Goal: Task Accomplishment & Management: Complete application form

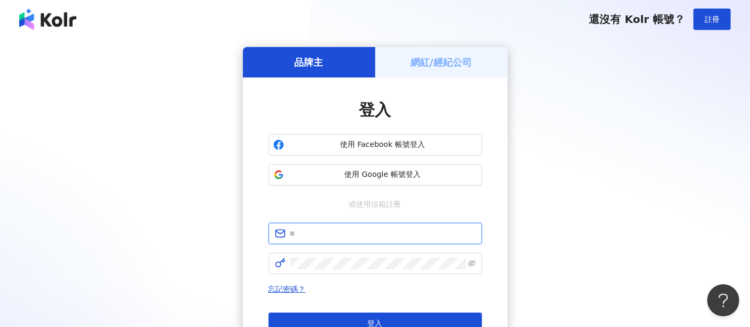
click at [396, 238] on input "text" at bounding box center [383, 233] width 186 height 12
type input "**********"
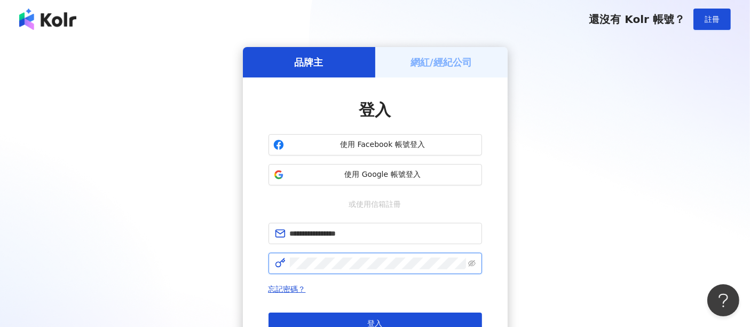
click button "登入" at bounding box center [376, 322] width 214 height 21
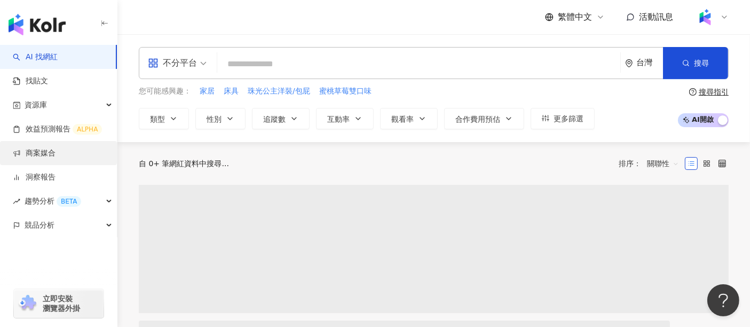
click at [49, 158] on link "商案媒合" at bounding box center [34, 153] width 43 height 11
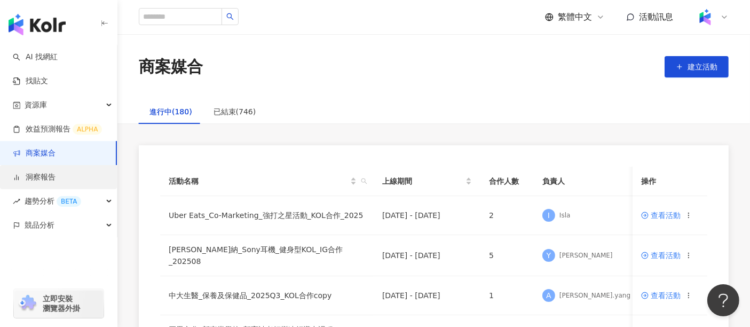
click at [56, 180] on link "洞察報告" at bounding box center [34, 177] width 43 height 11
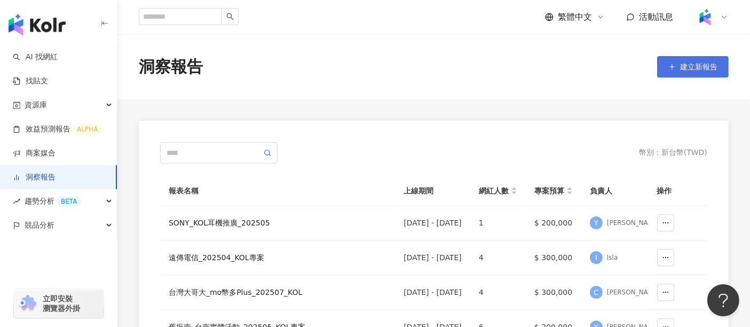
click at [683, 65] on span "建立新報告" at bounding box center [698, 66] width 37 height 9
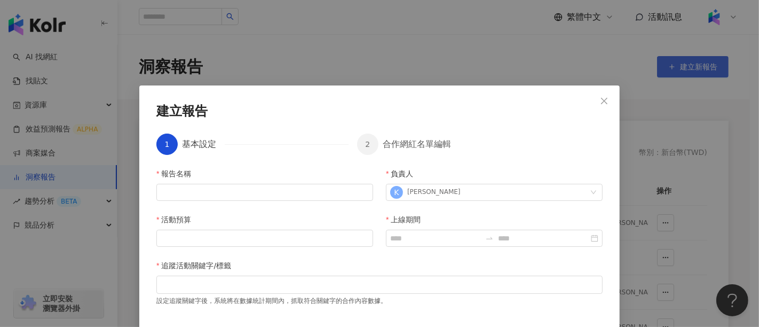
scroll to position [42, 0]
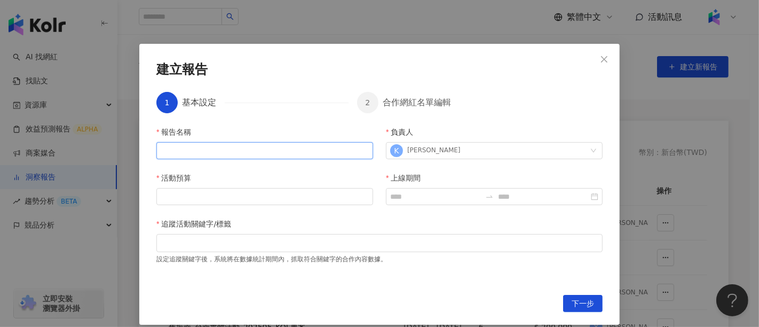
click at [288, 151] on input "報告名稱" at bounding box center [264, 150] width 217 height 17
paste input "**********"
type input "**********"
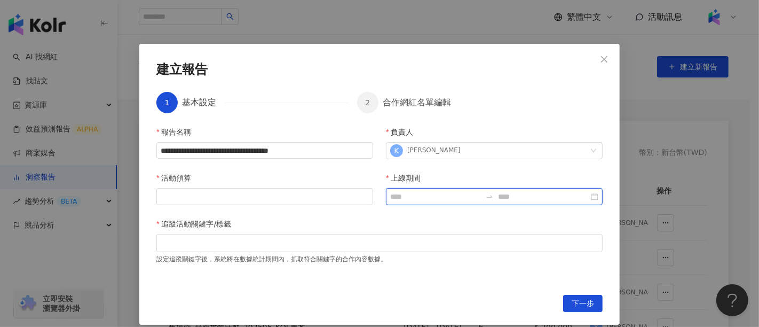
scroll to position [0, 0]
click at [401, 194] on input "上線期間" at bounding box center [435, 197] width 91 height 12
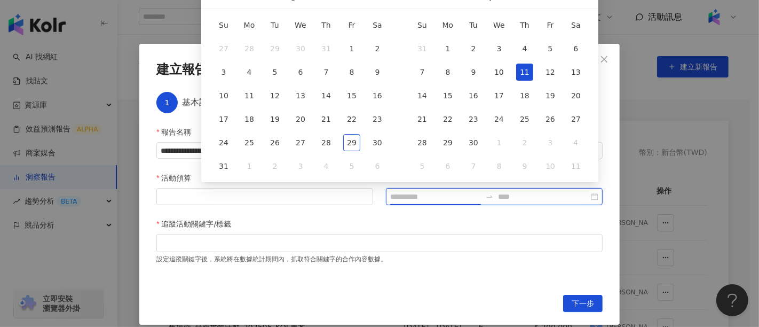
type input "**********"
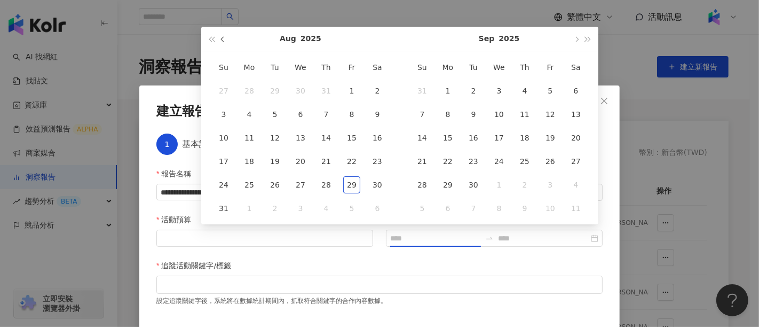
click at [223, 37] on span "button" at bounding box center [223, 38] width 5 height 5
type input "**********"
click at [279, 91] on div "1" at bounding box center [274, 90] width 17 height 17
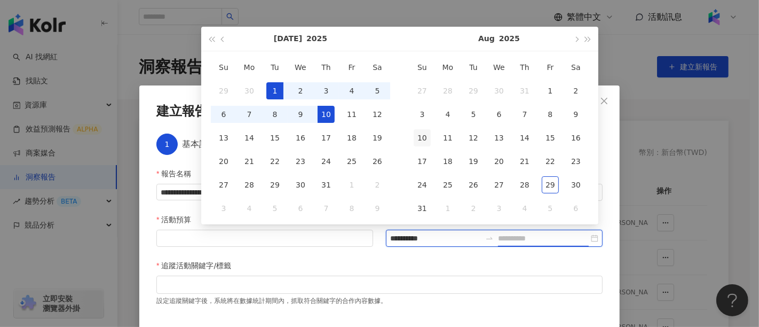
type input "**********"
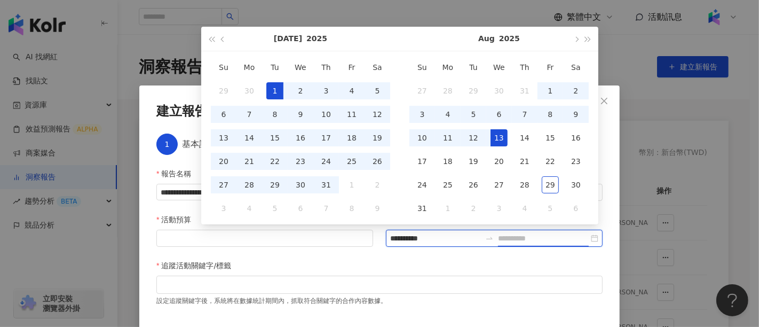
type input "**********"
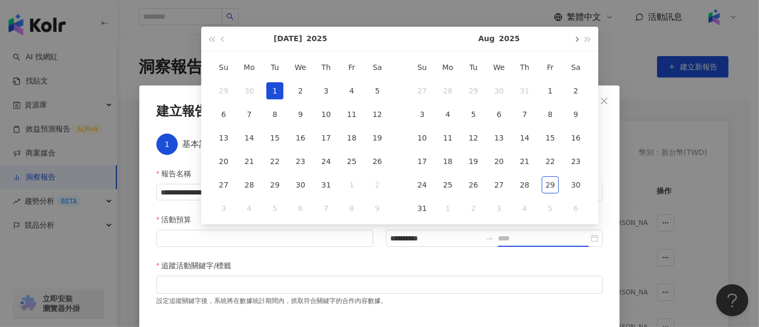
click at [575, 45] on button "button" at bounding box center [576, 39] width 12 height 24
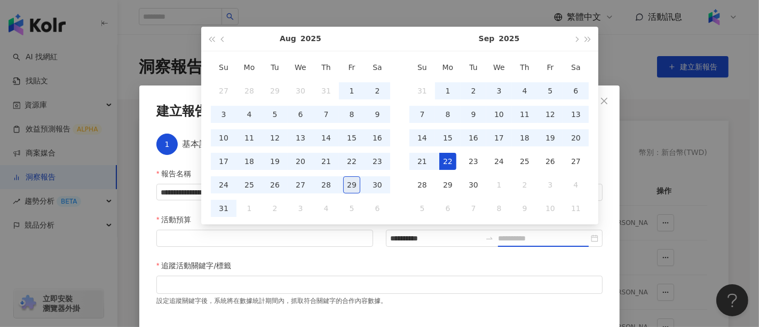
type input "**********"
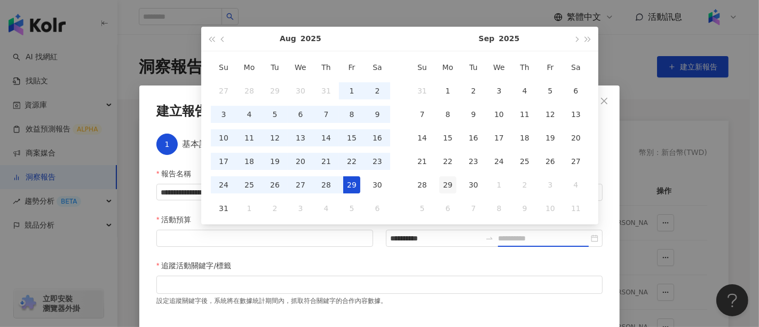
type input "**********"
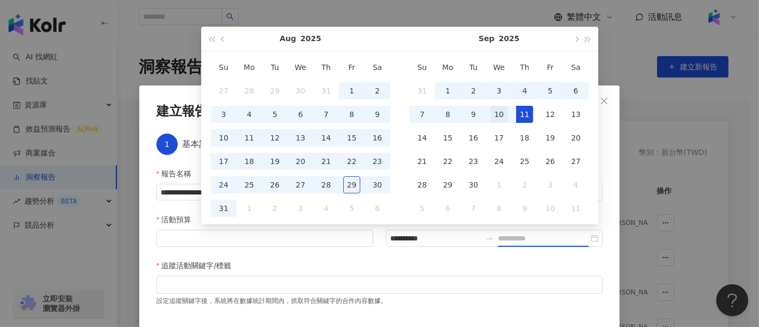
type input "**********"
click at [502, 115] on div "10" at bounding box center [499, 114] width 17 height 17
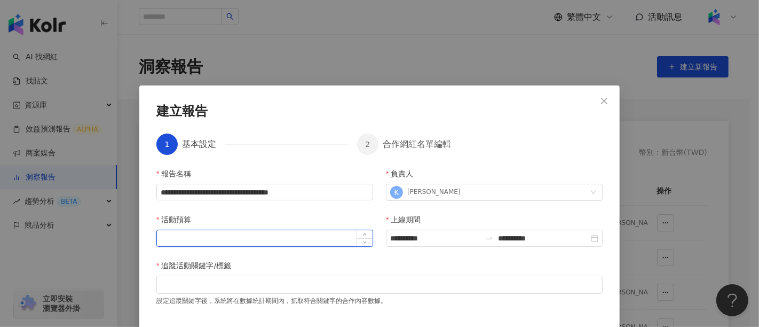
click at [308, 235] on input "活動預算" at bounding box center [265, 238] width 216 height 16
type input "*"
type input "*******"
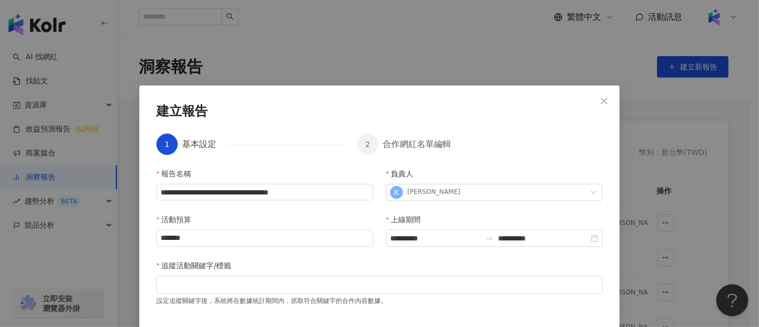
click at [354, 273] on div "追蹤活動關鍵字/標籤" at bounding box center [379, 267] width 446 height 16
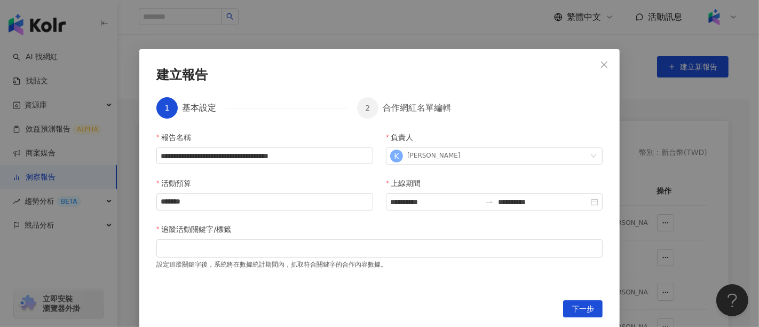
scroll to position [54, 0]
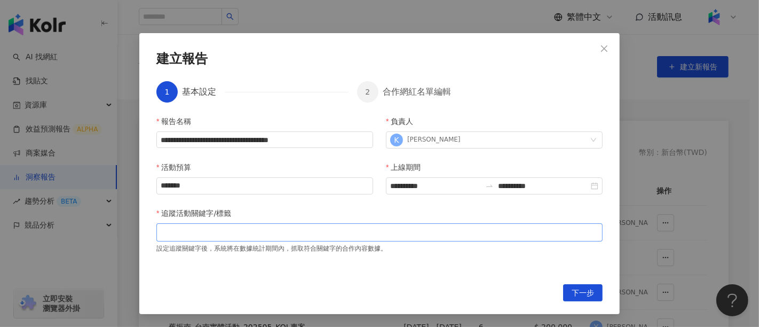
click at [418, 229] on div at bounding box center [380, 232] width 442 height 8
paste input "search"
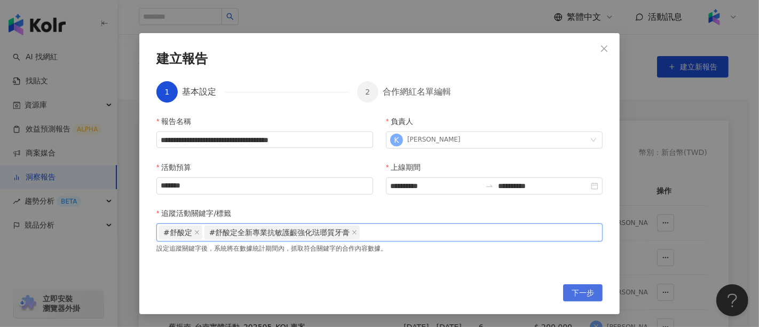
click at [578, 296] on span "下一步" at bounding box center [583, 293] width 22 height 17
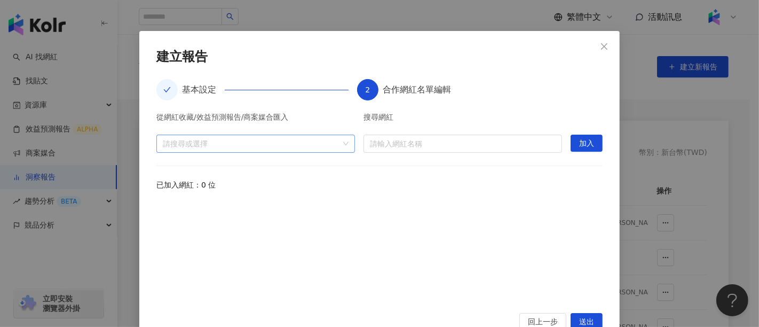
click at [221, 144] on div at bounding box center [250, 143] width 183 height 8
paste input "**********"
type input "**********"
click at [246, 173] on span "活動" at bounding box center [259, 167] width 177 height 17
click at [165, 169] on icon "caret-down" at bounding box center [162, 166] width 5 height 5
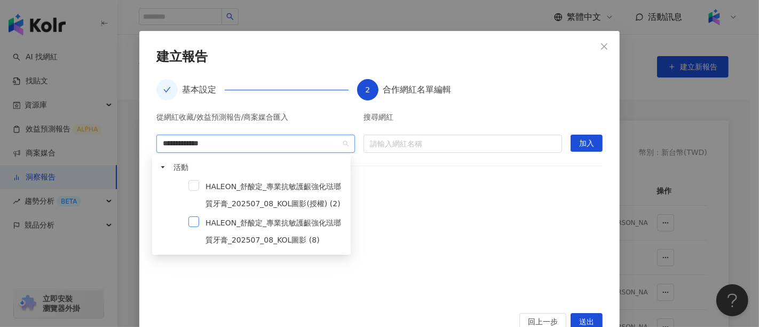
click at [192, 219] on span at bounding box center [193, 221] width 11 height 11
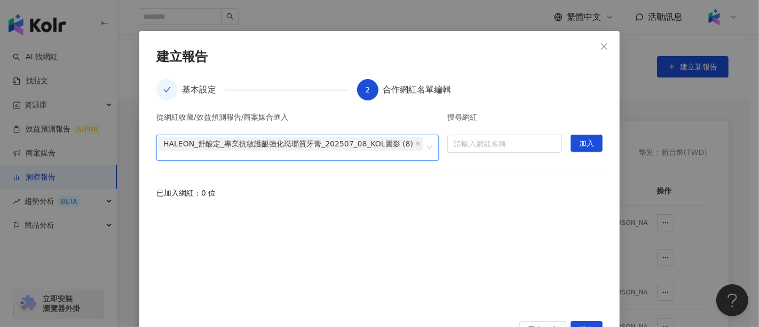
click at [511, 208] on div "從網紅收藏/效益預測報告/商案媒合匯入 HALEON_舒酸定_專業抗敏護齦強化琺瑯質牙膏_202507_08_KOL圖影 (8) HALEON_舒酸定_專業抗…" at bounding box center [379, 210] width 446 height 195
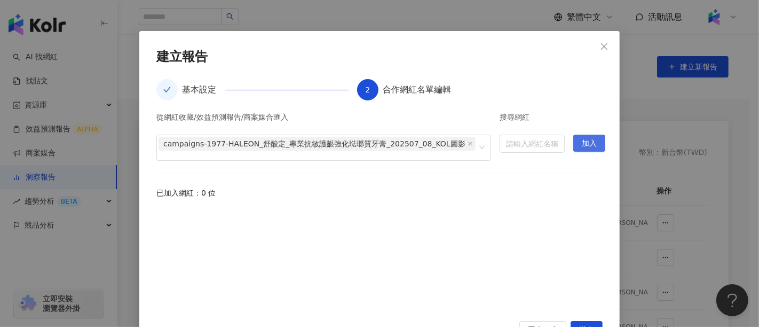
click at [584, 150] on span "加入" at bounding box center [589, 143] width 15 height 17
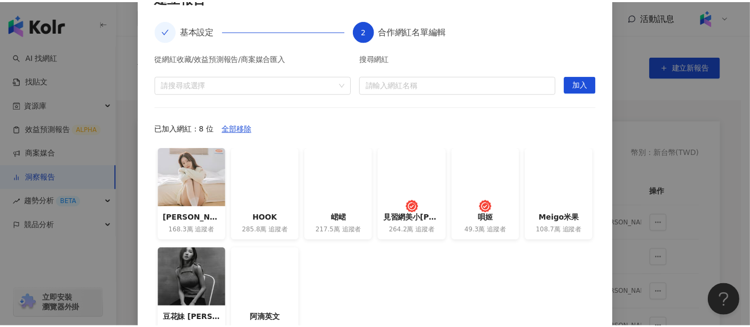
scroll to position [173, 0]
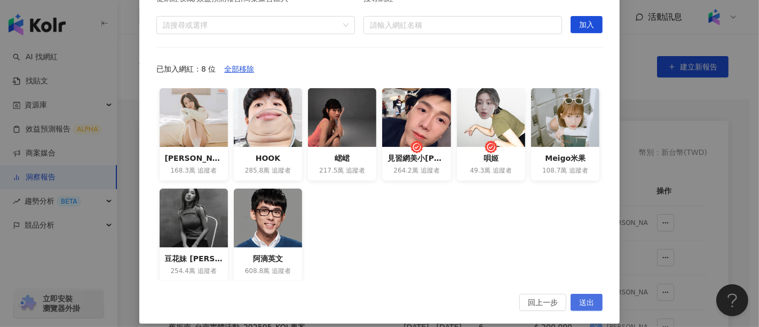
click at [589, 302] on span "送出" at bounding box center [586, 302] width 15 height 17
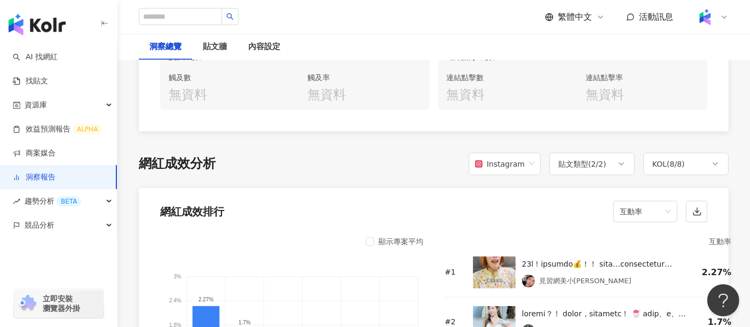
scroll to position [712, 0]
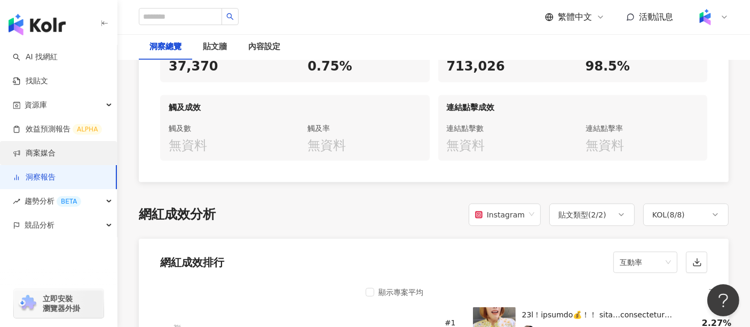
click at [56, 148] on link "商案媒合" at bounding box center [34, 153] width 43 height 11
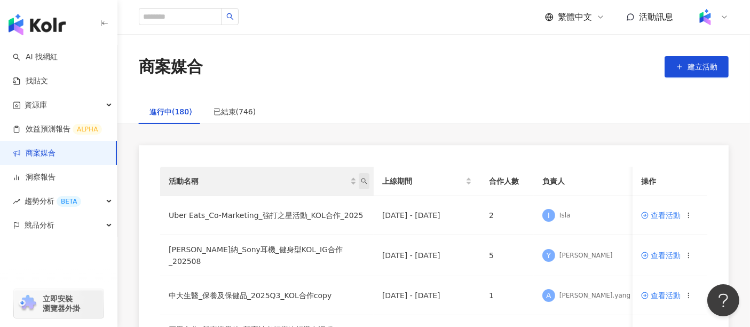
click at [364, 182] on icon "search" at bounding box center [364, 181] width 6 height 6
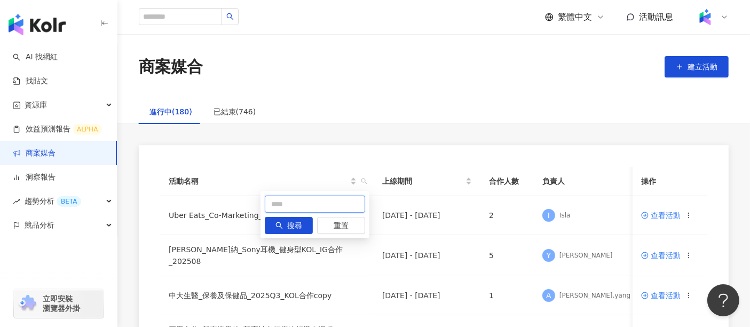
click at [316, 205] on input "text" at bounding box center [315, 203] width 100 height 17
paste input "**********"
type input "**********"
click at [286, 230] on button "搜尋" at bounding box center [289, 225] width 48 height 17
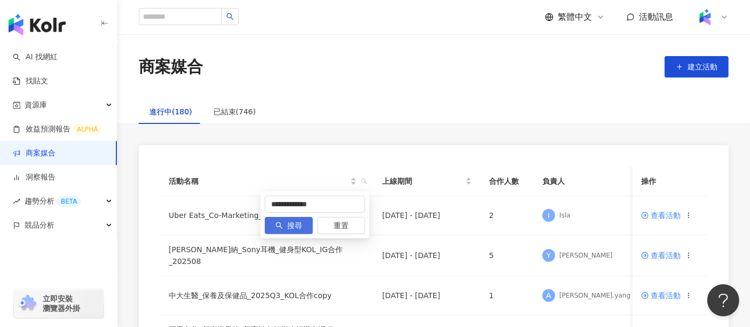
scroll to position [0, 0]
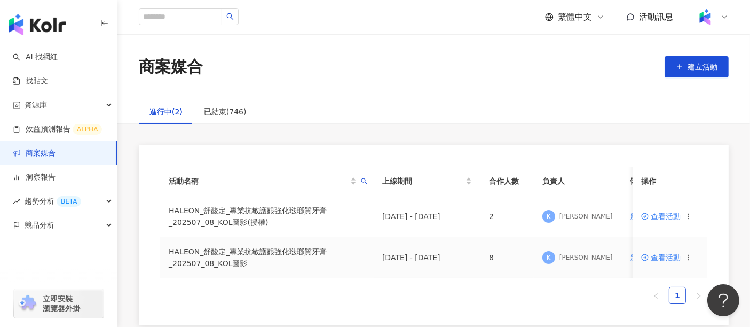
click at [659, 257] on span "查看活動" at bounding box center [661, 257] width 40 height 7
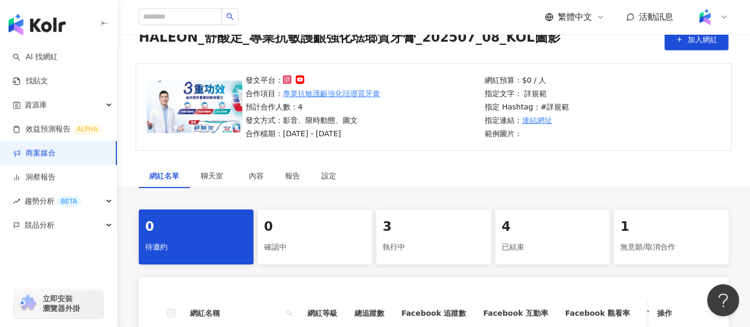
scroll to position [119, 0]
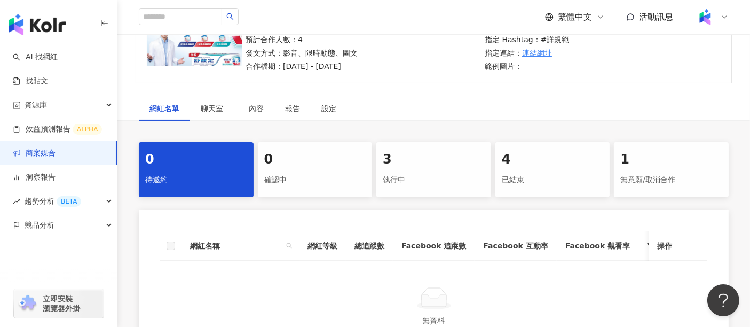
click at [438, 173] on div "執行中" at bounding box center [434, 180] width 102 height 18
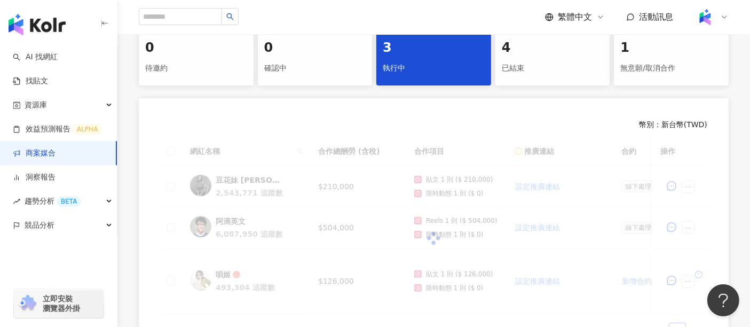
scroll to position [237, 0]
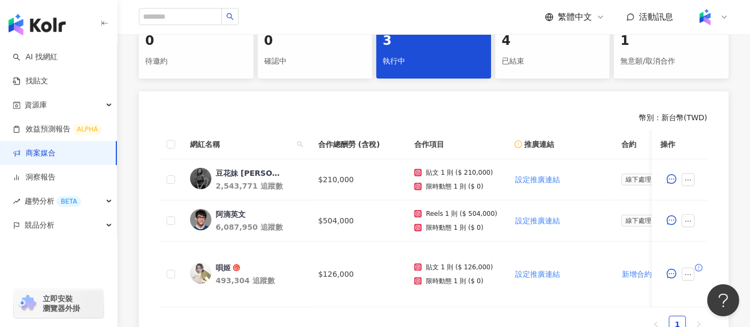
click at [546, 61] on div "已結束" at bounding box center [553, 61] width 102 height 18
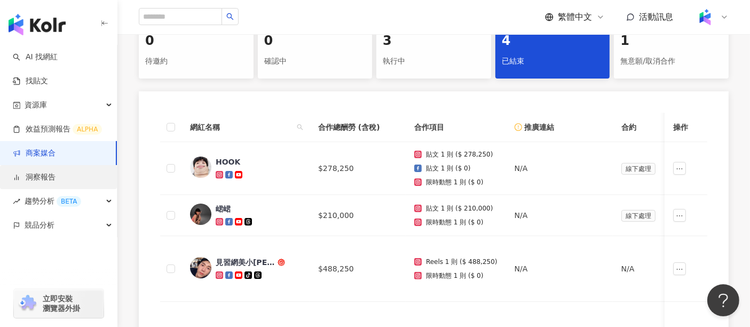
click at [53, 179] on link "洞察報告" at bounding box center [34, 177] width 43 height 11
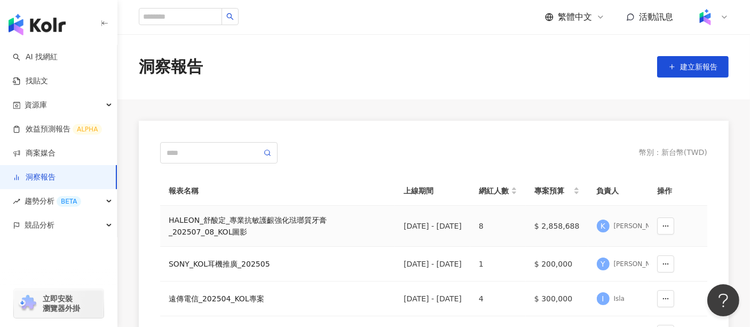
click at [217, 220] on div "HALEON_舒酸定_專業抗敏護齦強化琺瑯質牙膏_202507_08_KOL圖影" at bounding box center [278, 225] width 218 height 23
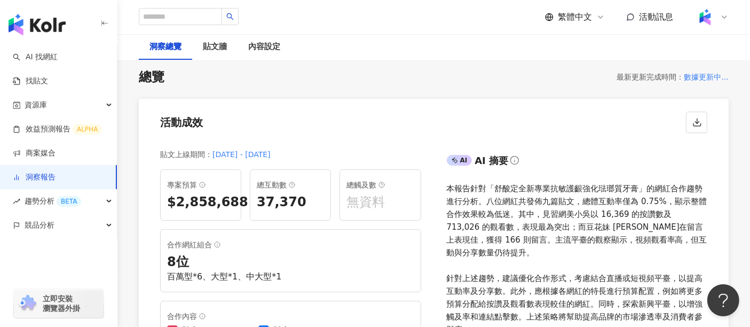
scroll to position [119, 0]
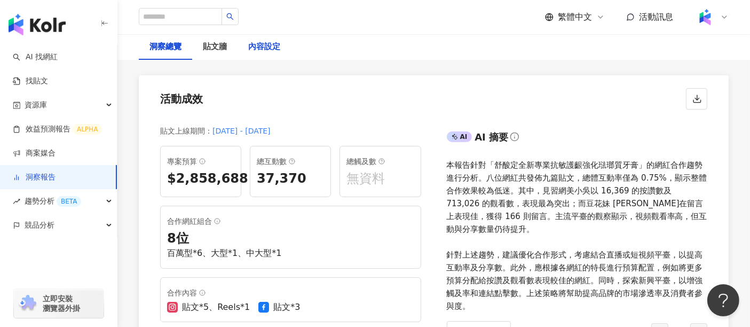
click at [270, 43] on div "內容設定" at bounding box center [264, 47] width 32 height 13
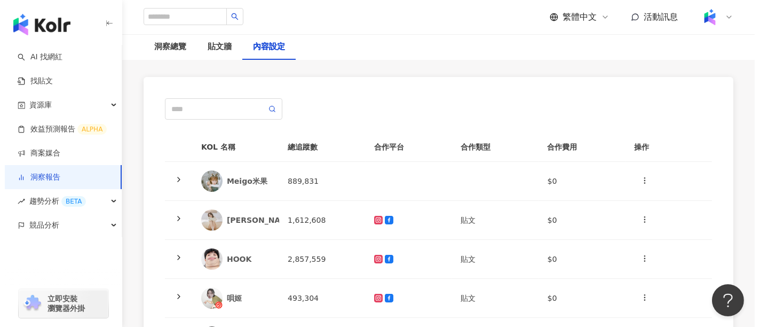
scroll to position [119, 0]
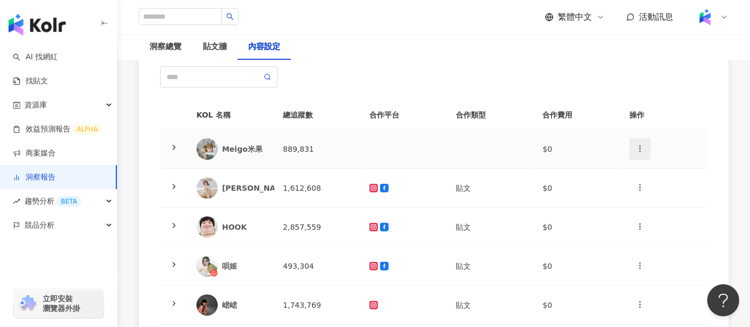
click at [647, 147] on button "button" at bounding box center [639, 148] width 21 height 21
click at [656, 199] on div "刪除網紅" at bounding box center [659, 196] width 42 height 12
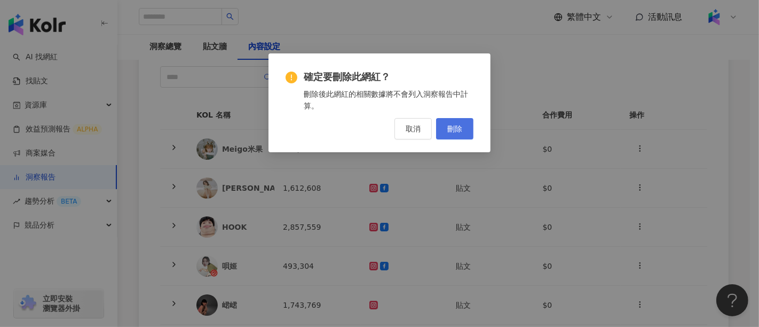
click at [462, 129] on span "刪除" at bounding box center [454, 128] width 15 height 9
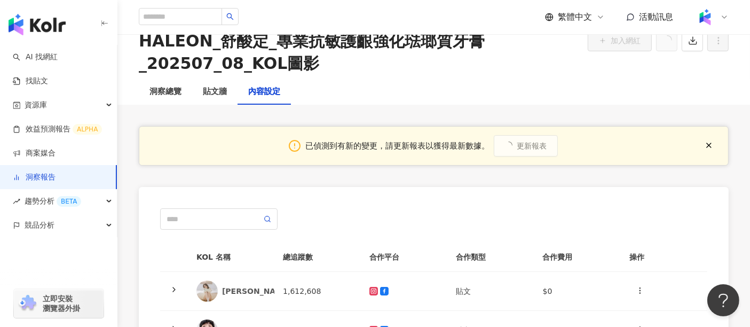
scroll to position [1, 0]
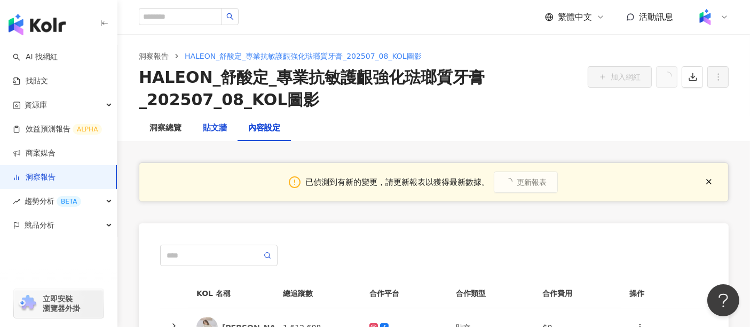
click at [208, 128] on div "貼文牆" at bounding box center [215, 128] width 24 height 13
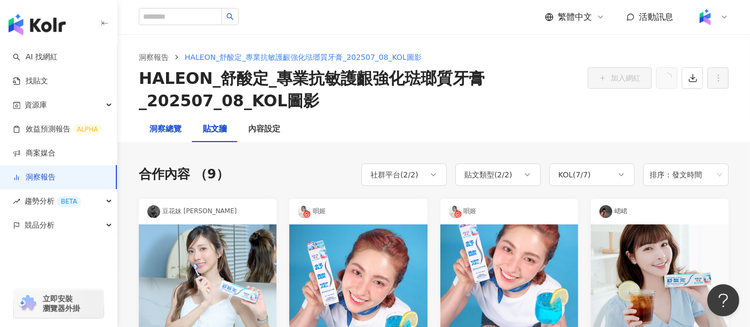
click at [161, 130] on div "洞察總覽" at bounding box center [165, 129] width 32 height 13
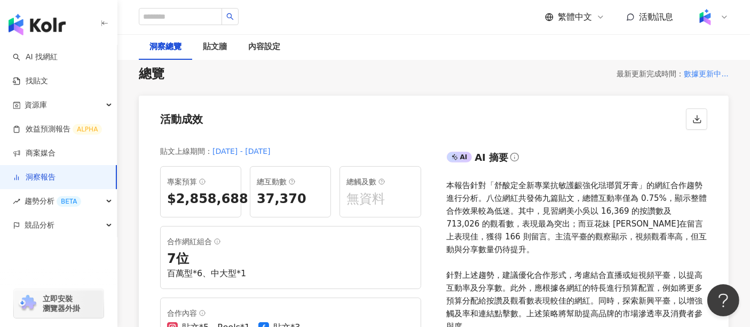
scroll to position [178, 0]
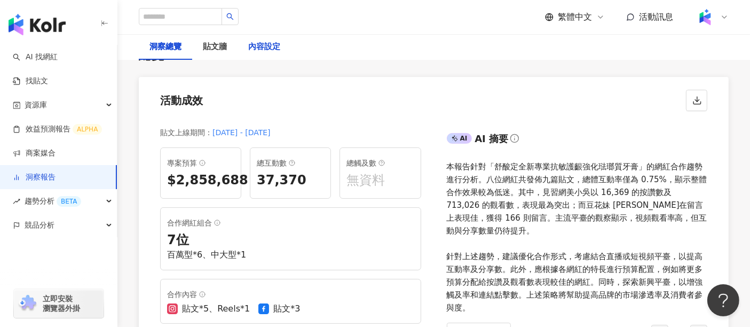
click at [271, 41] on div "內容設定" at bounding box center [264, 47] width 32 height 13
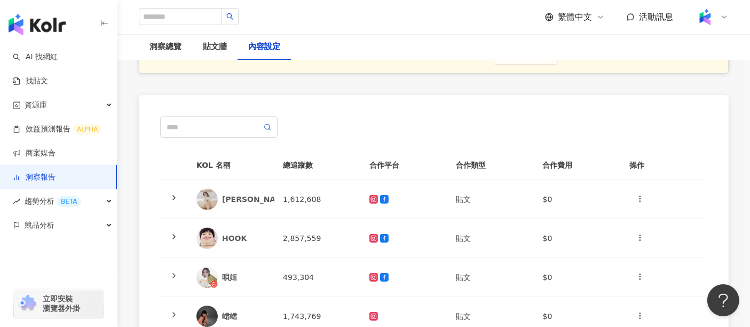
scroll to position [119, 0]
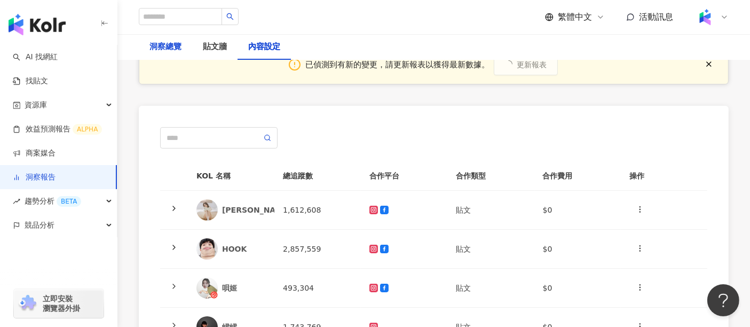
click at [170, 49] on div "洞察總覽" at bounding box center [165, 47] width 32 height 13
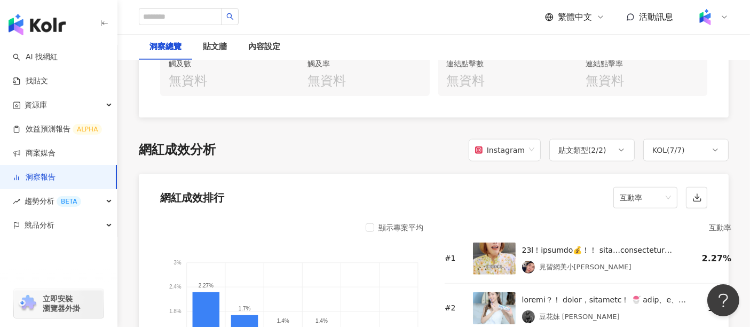
scroll to position [771, 0]
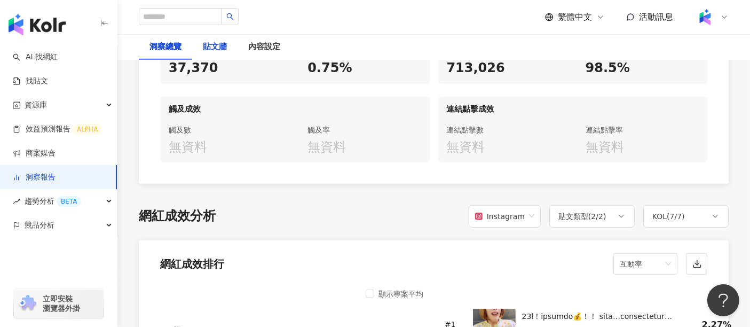
click at [212, 46] on div "貼文牆" at bounding box center [215, 47] width 24 height 13
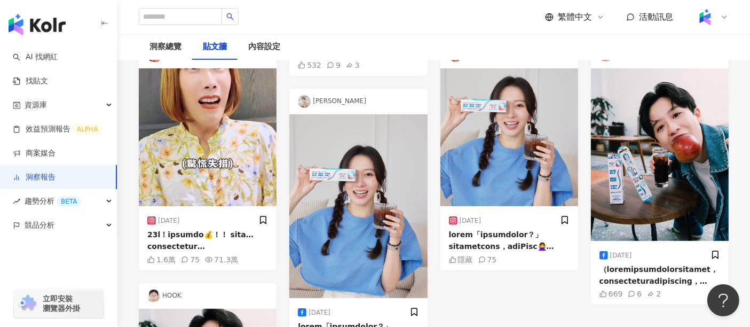
scroll to position [415, 0]
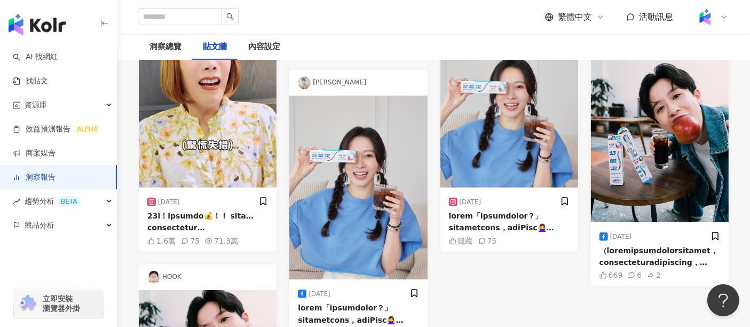
click at [562, 292] on div "唄姬 [DATE] 2,985 44 [PERSON_NAME] [DATE] 隱藏 75" at bounding box center [509, 138] width 138 height 708
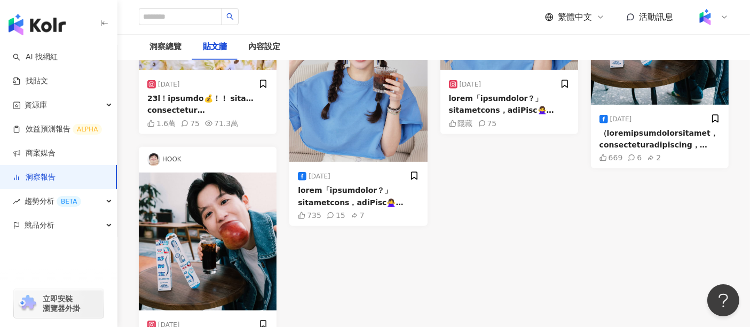
scroll to position [534, 0]
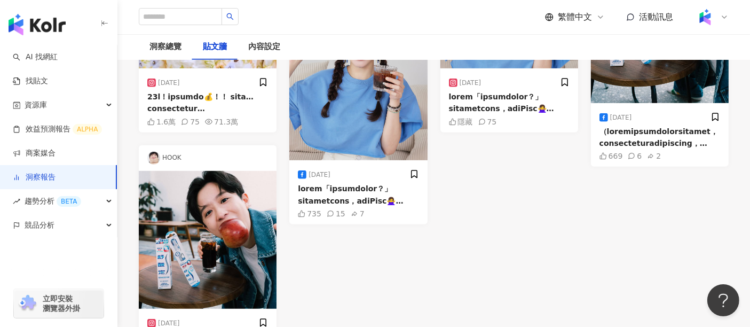
click at [588, 255] on div "豆花妹 [PERSON_NAME] [DATE] 6,856 166 見習網美小吳 [DATE] 1.6萬 75 71.3萬 HOOK [DATE] 8,69…" at bounding box center [434, 19] width 590 height 708
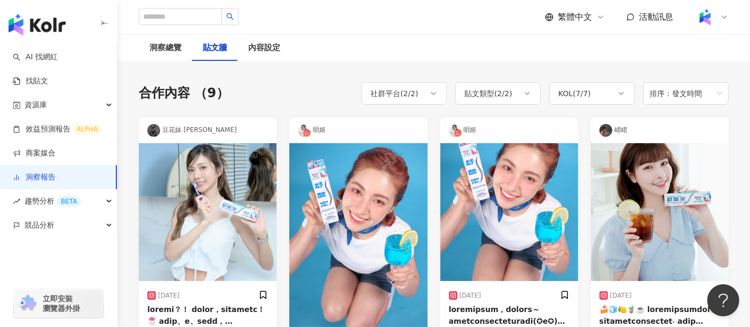
scroll to position [59, 0]
